Goal: Transaction & Acquisition: Purchase product/service

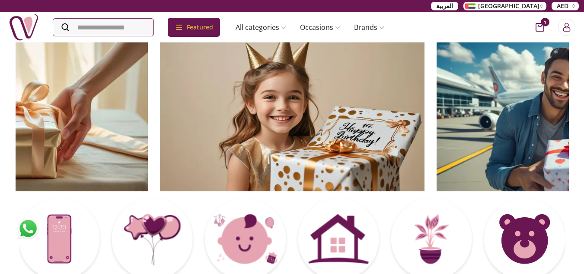
click at [540, 25] on icon "cart-button" at bounding box center [539, 27] width 9 height 9
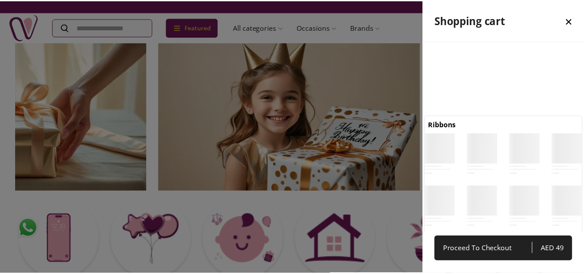
scroll to position [4, 4]
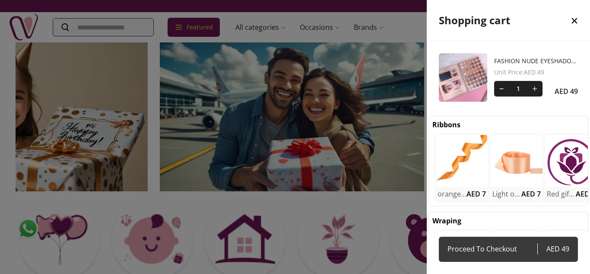
click at [491, 245] on span "Proceed To Checkout" at bounding box center [493, 248] width 90 height 12
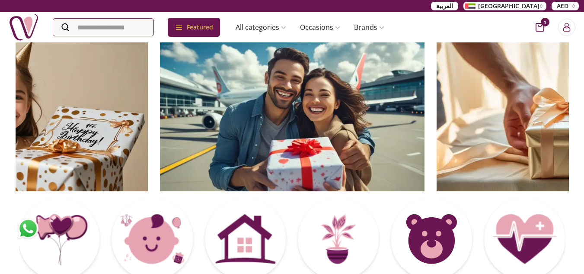
select select "**********"
